Goal: Check status: Check status

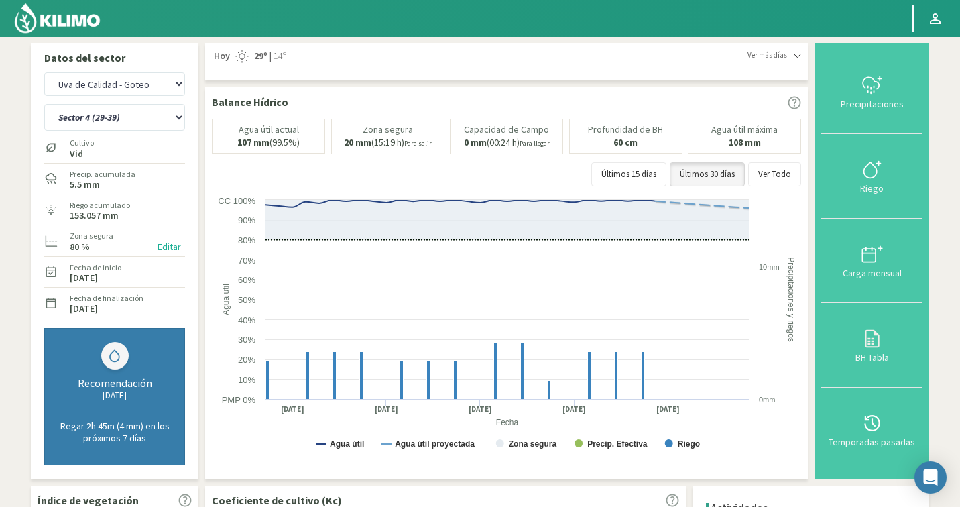
select select "1385: Object"
select select "60: Object"
select select "1659: Object"
select select "62: Object"
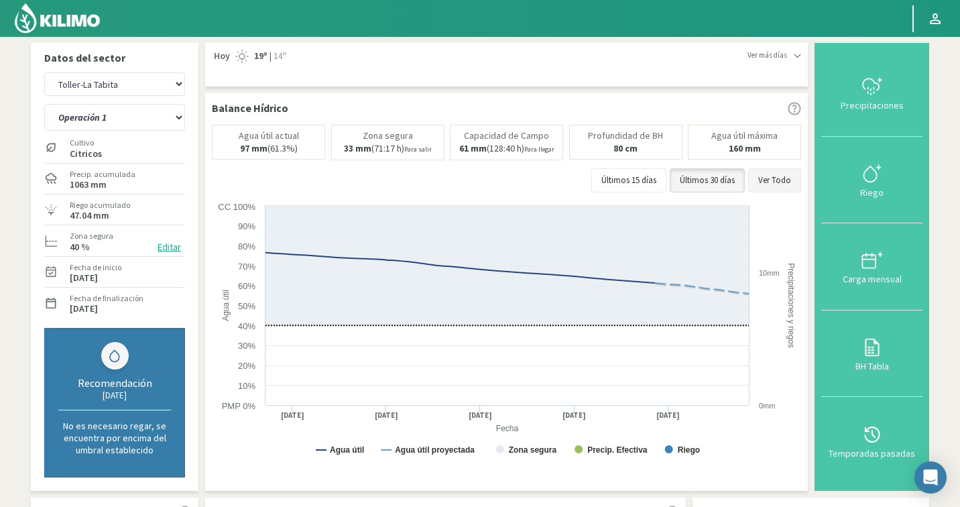
click at [798, 172] on button "Ver Todo" at bounding box center [774, 180] width 53 height 24
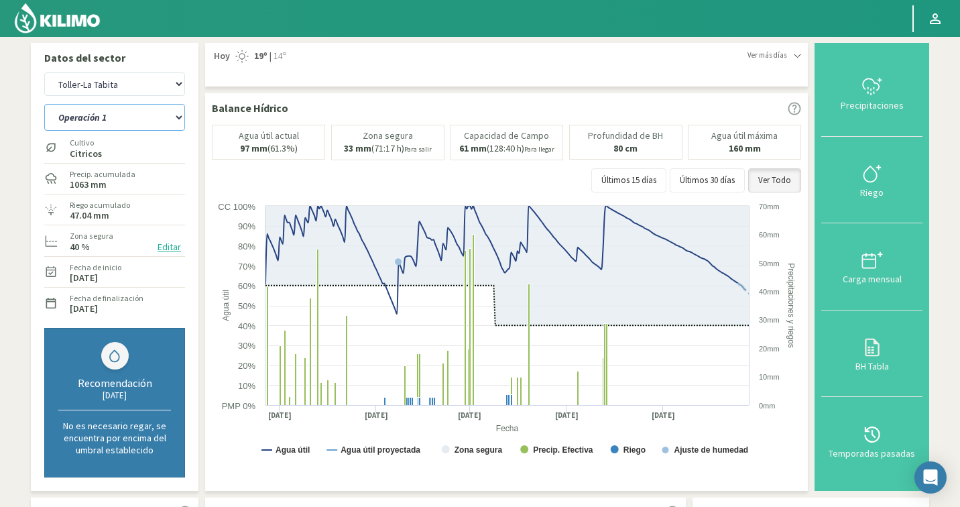
click at [78, 123] on select "Operación 1 Operación 2 Operación 3 Operación 4" at bounding box center [114, 117] width 141 height 27
click at [123, 123] on select "Operación 1 Operación 2 Operación 3 Operación 4" at bounding box center [114, 117] width 141 height 27
click at [100, 93] on select "Agr. Cardonal Agr. El Carmelo Agrícola Bakia Agrícola [GEOGRAPHIC_DATA] - IC Ag…" at bounding box center [114, 83] width 141 height 23
select select "1938: Object"
select select "66: Object"
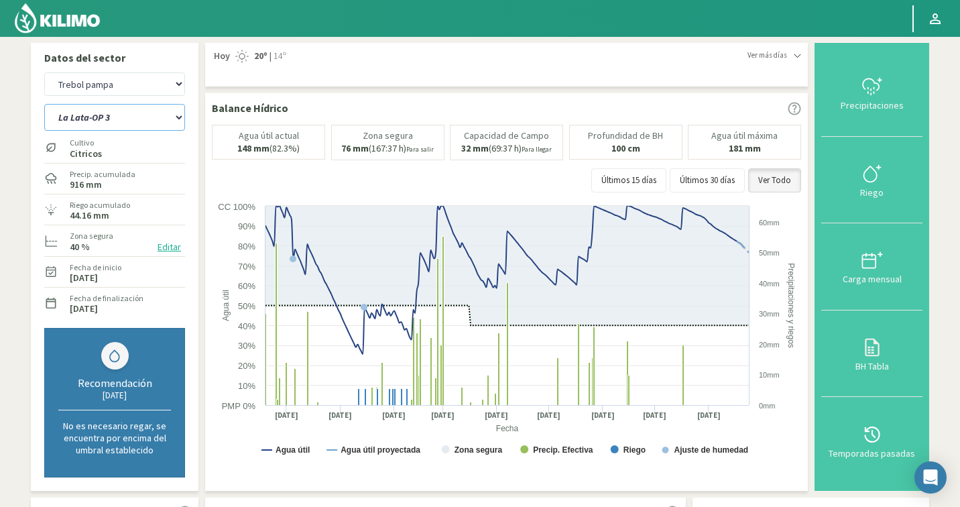
click at [126, 115] on select "La Lata-OP 3 Operación 1 Operación 2" at bounding box center [114, 117] width 141 height 27
